Goal: Task Accomplishment & Management: Complete application form

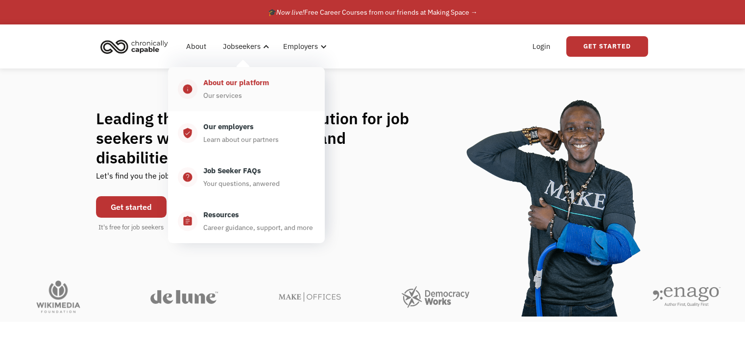
click at [239, 84] on div "About our platform" at bounding box center [236, 83] width 66 height 12
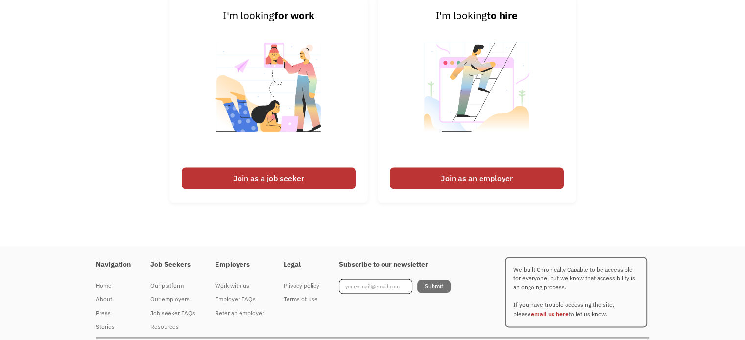
scroll to position [1303, 0]
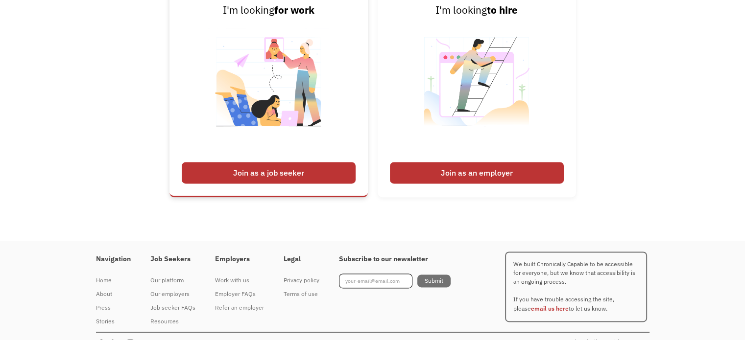
click at [312, 168] on div "Join as a job seeker" at bounding box center [269, 173] width 174 height 22
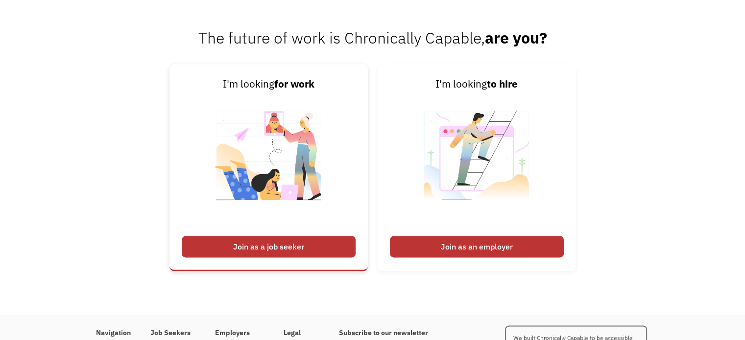
scroll to position [1229, 0]
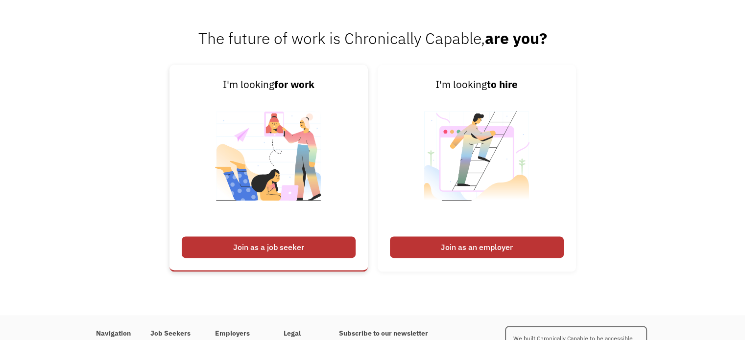
click at [247, 241] on div "Join as a job seeker" at bounding box center [269, 247] width 174 height 22
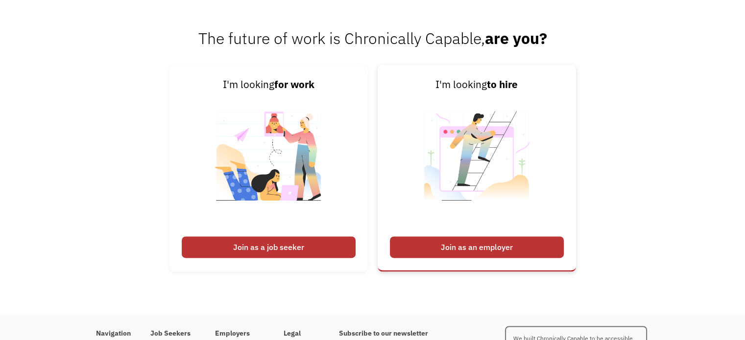
scroll to position [1291, 0]
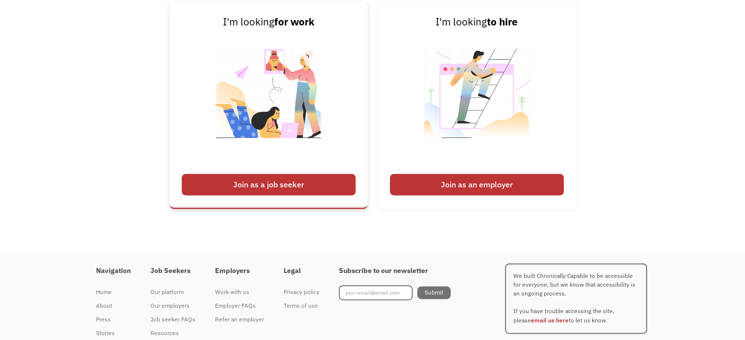
click at [295, 174] on div "Join as a job seeker" at bounding box center [269, 185] width 174 height 22
click at [278, 184] on div "Join as a job seeker" at bounding box center [269, 185] width 174 height 22
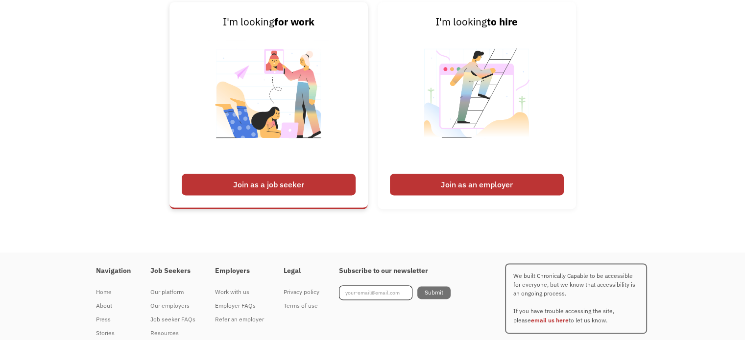
click at [278, 184] on div "Join as a job seeker" at bounding box center [269, 185] width 174 height 22
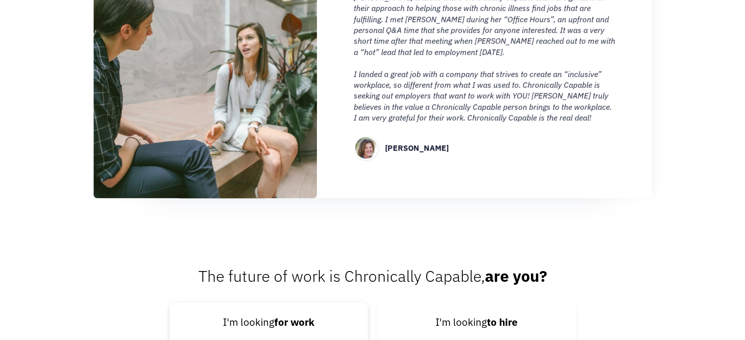
scroll to position [985, 0]
